Goal: Information Seeking & Learning: Learn about a topic

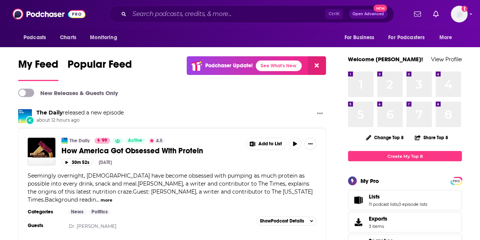
click at [151, 21] on div "Ctrl K Open Advanced New" at bounding box center [251, 13] width 285 height 17
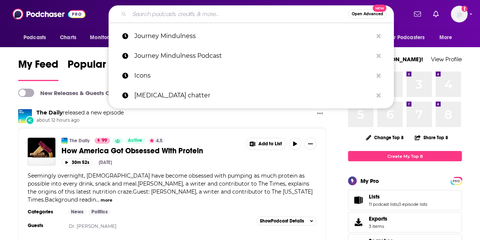
click at [149, 16] on input "Search podcasts, credits, & more..." at bounding box center [238, 14] width 219 height 12
paste input "The Sheol Podcast"
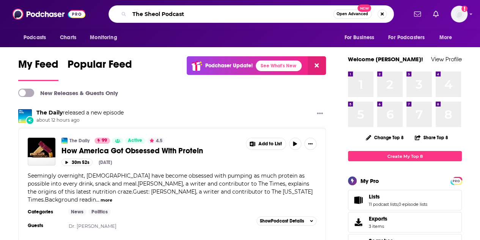
type input "The Sheol Podcast"
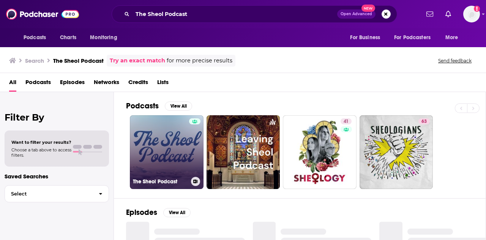
click at [166, 137] on link "The Sheol Podcast" at bounding box center [167, 152] width 74 height 74
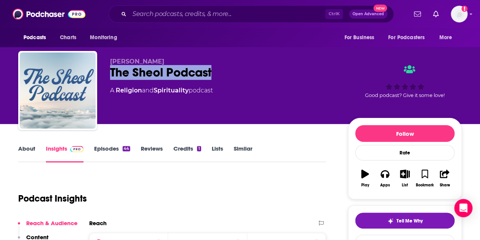
drag, startPoint x: 222, startPoint y: 73, endPoint x: 109, endPoint y: 72, distance: 113.5
click at [109, 72] on div "[PERSON_NAME] The Sheol Podcast A Religion and Spirituality podcast Good podcas…" at bounding box center [240, 92] width 444 height 82
copy h2 "The Sheol Podcast"
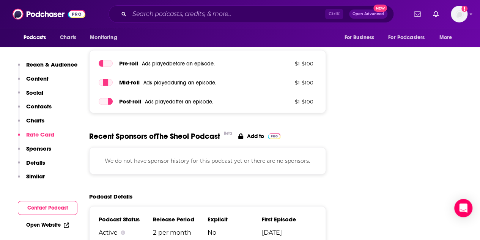
scroll to position [835, 0]
